Goal: Information Seeking & Learning: Find contact information

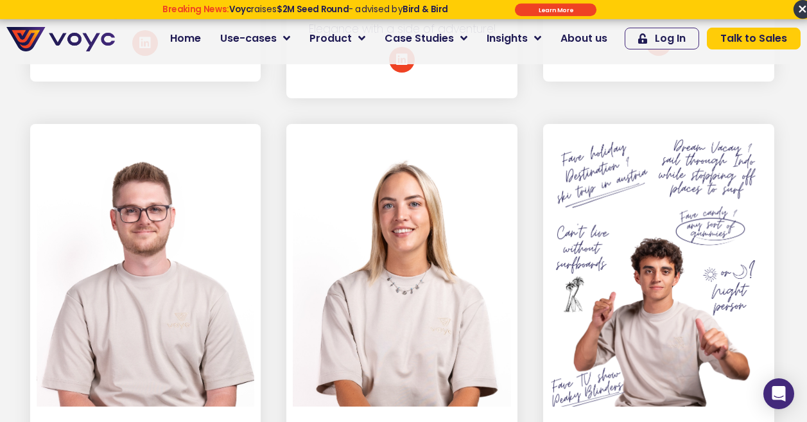
scroll to position [3678, 1]
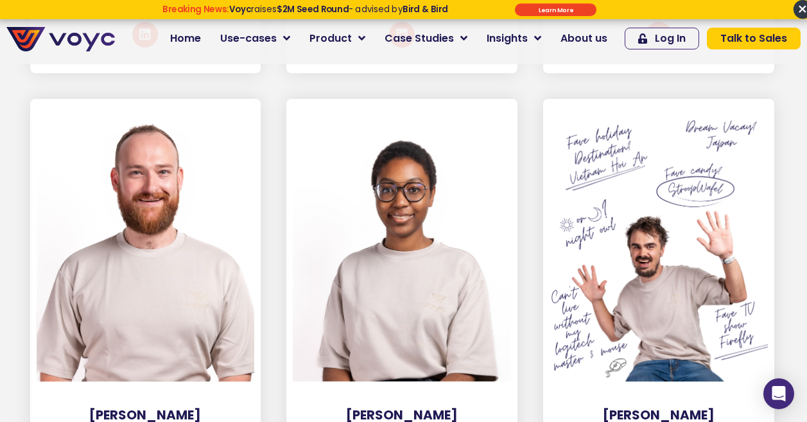
scroll to position [2733, 1]
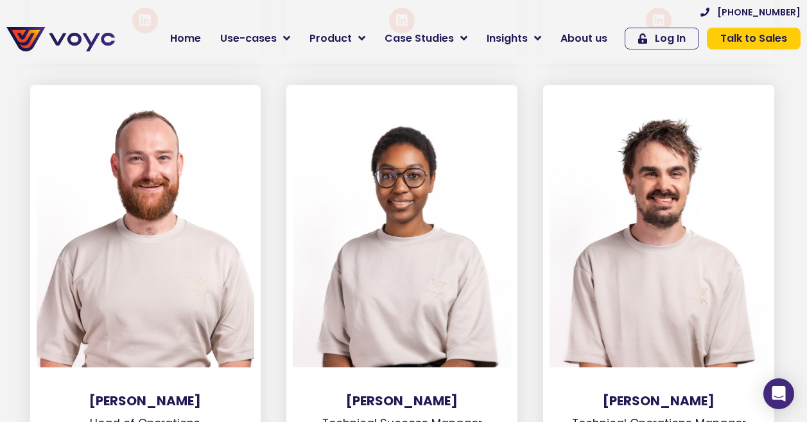
click at [620, 393] on h3 "[PERSON_NAME]" at bounding box center [658, 400] width 231 height 15
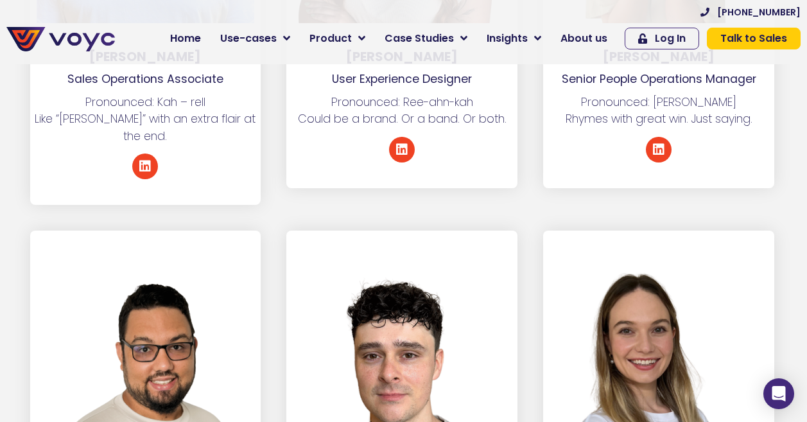
scroll to position [5773, 1]
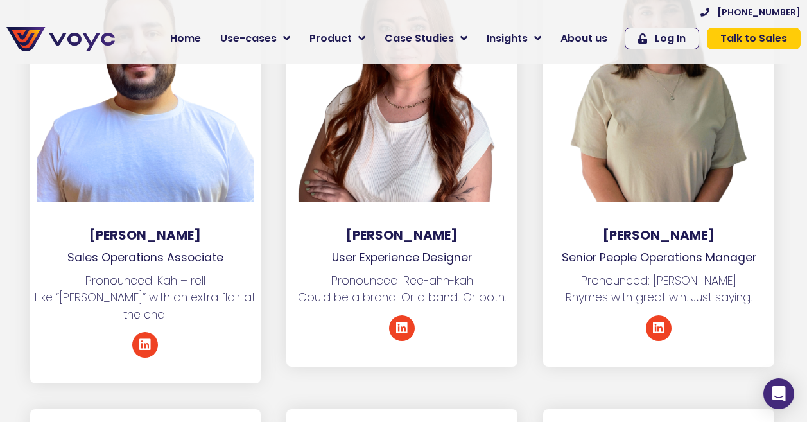
click at [667, 227] on h3 "[PERSON_NAME]" at bounding box center [658, 234] width 231 height 15
copy div "[PERSON_NAME]"
